Goal: Check status: Check status

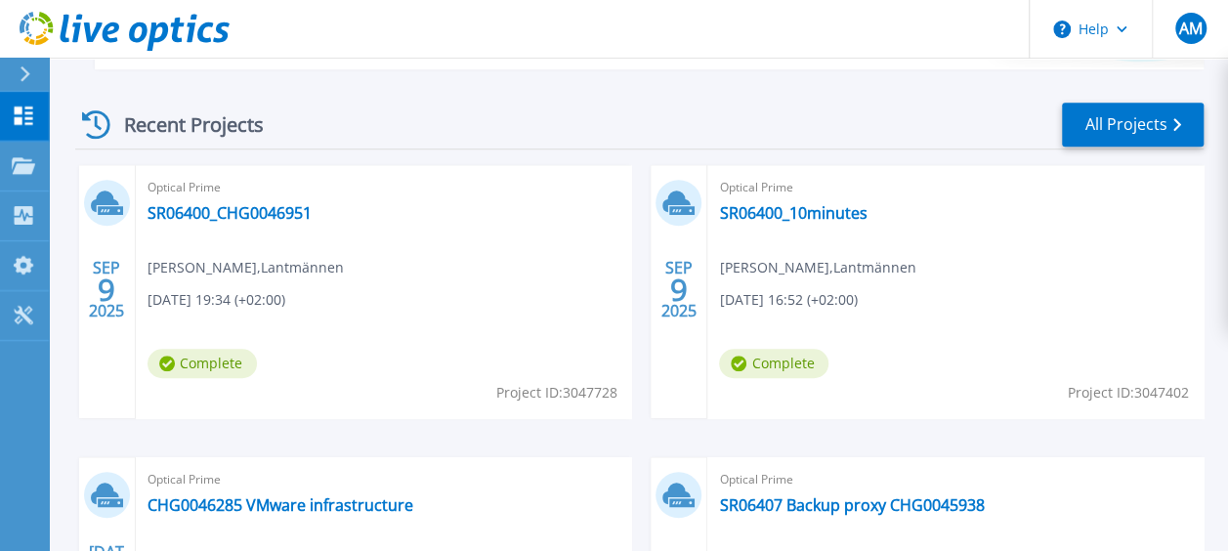
scroll to position [488, 0]
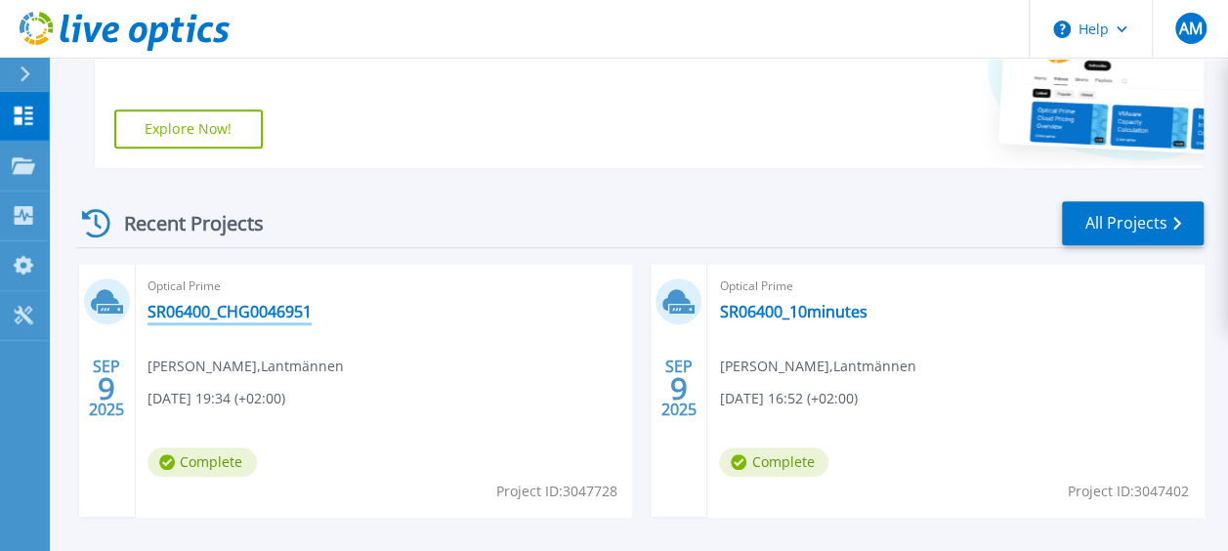
click at [275, 312] on link "SR06400_CHG0046951" at bounding box center [230, 312] width 164 height 20
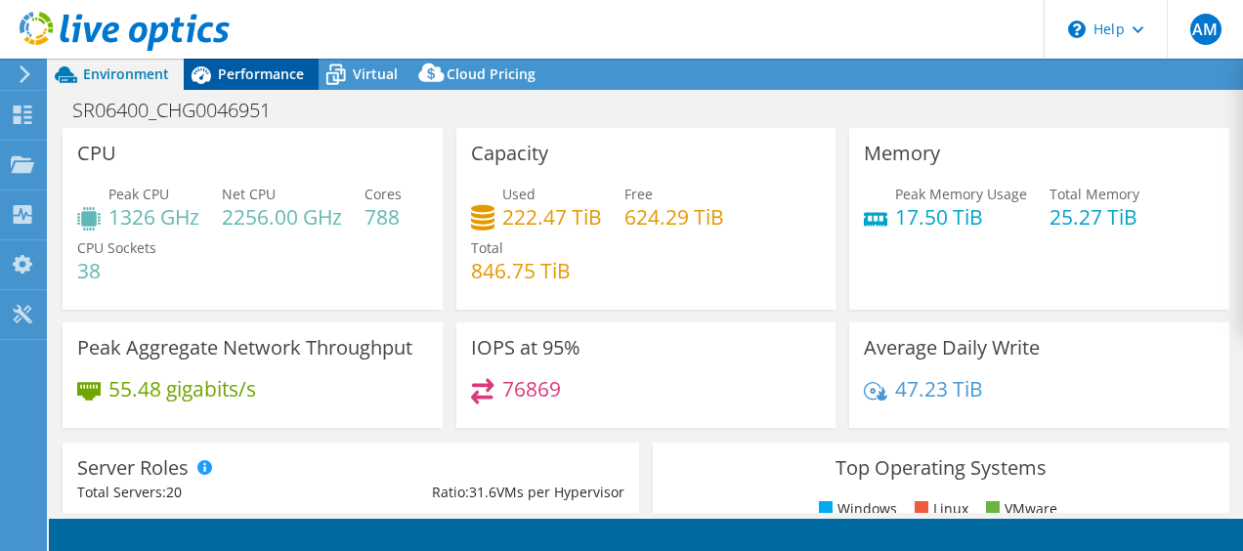
select select "USD"
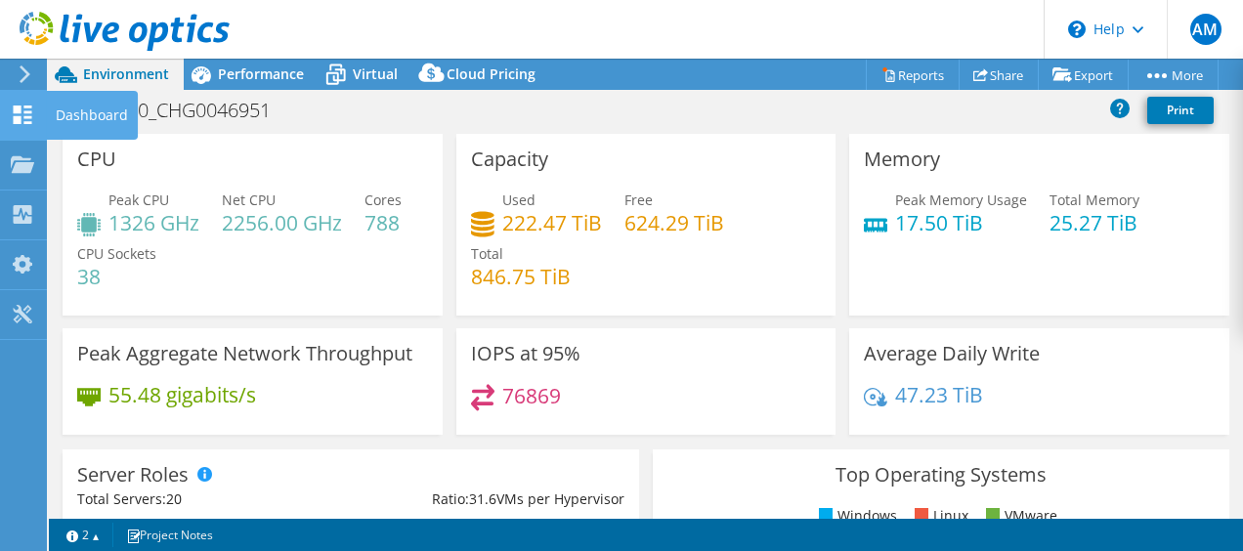
click at [80, 119] on div "Dashboard" at bounding box center [92, 115] width 92 height 49
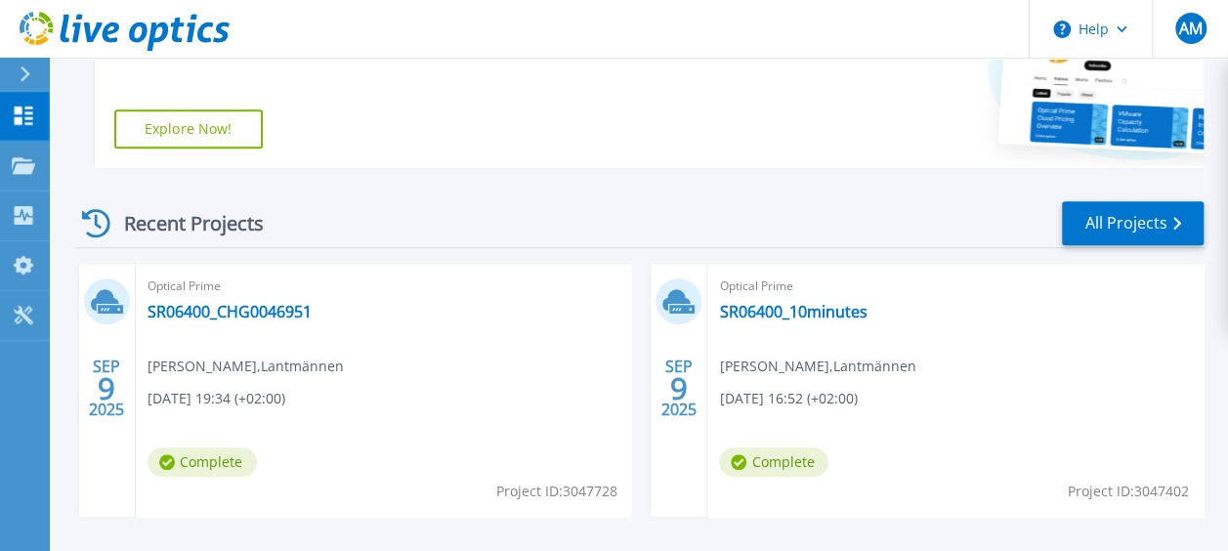
scroll to position [586, 0]
